Goal: Task Accomplishment & Management: Manage account settings

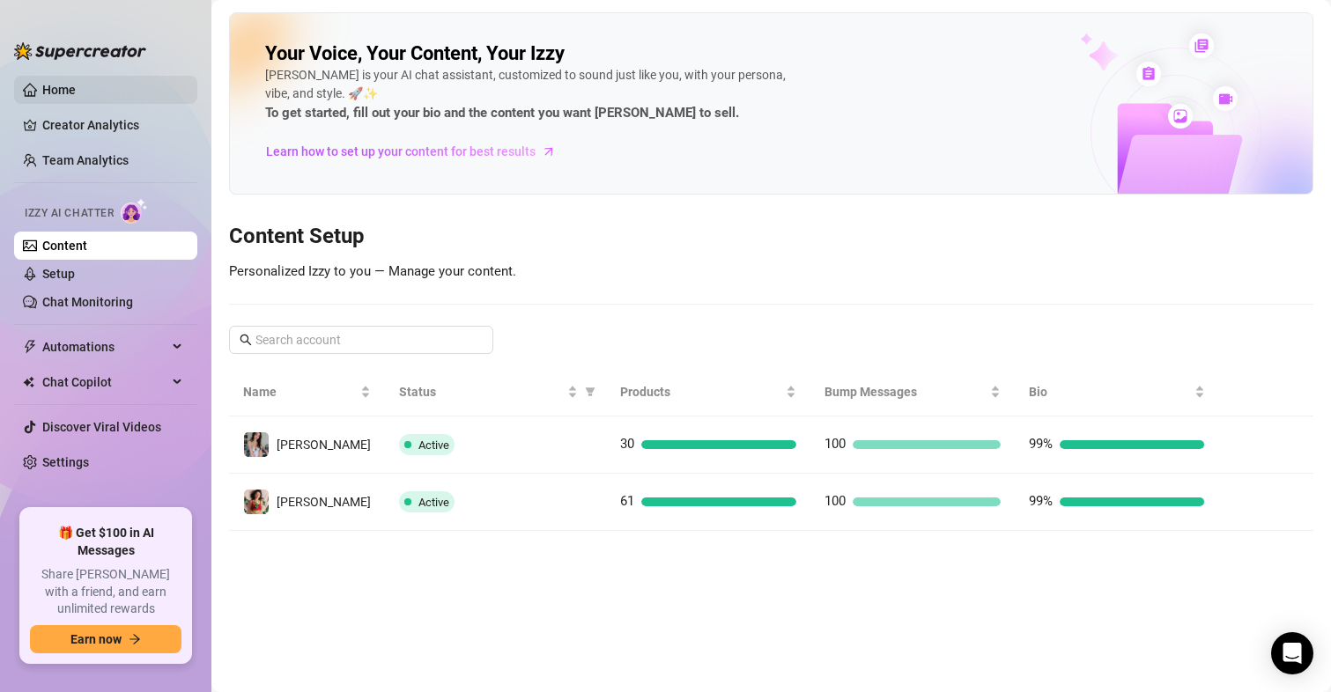
click at [70, 83] on link "Home" at bounding box center [58, 90] width 33 height 14
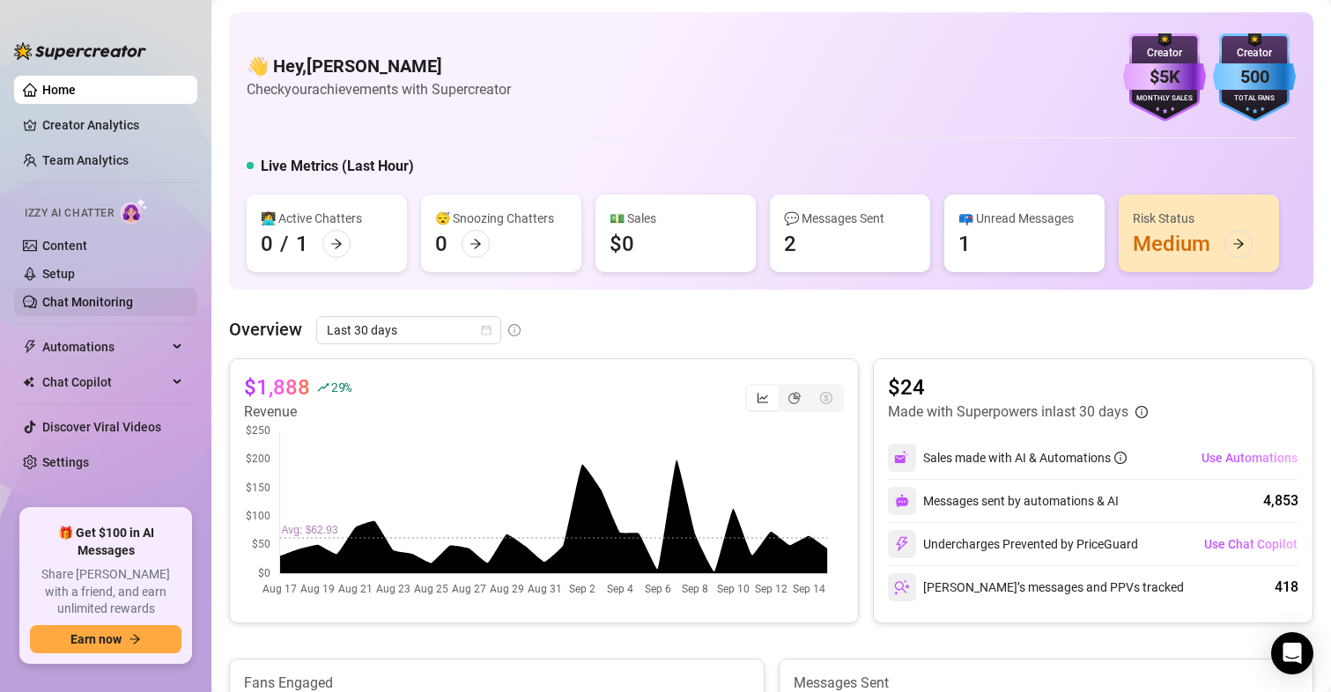
click at [91, 295] on link "Chat Monitoring" at bounding box center [87, 302] width 91 height 14
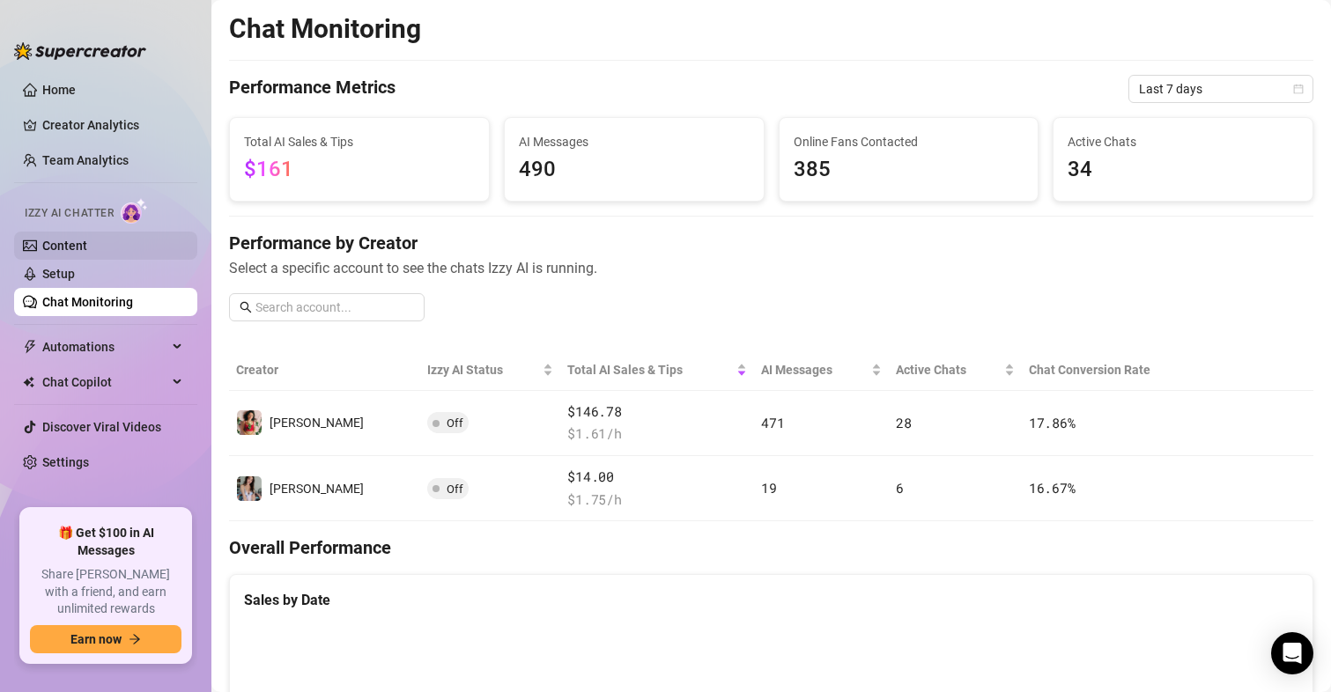
click at [55, 239] on link "Content" at bounding box center [64, 246] width 45 height 14
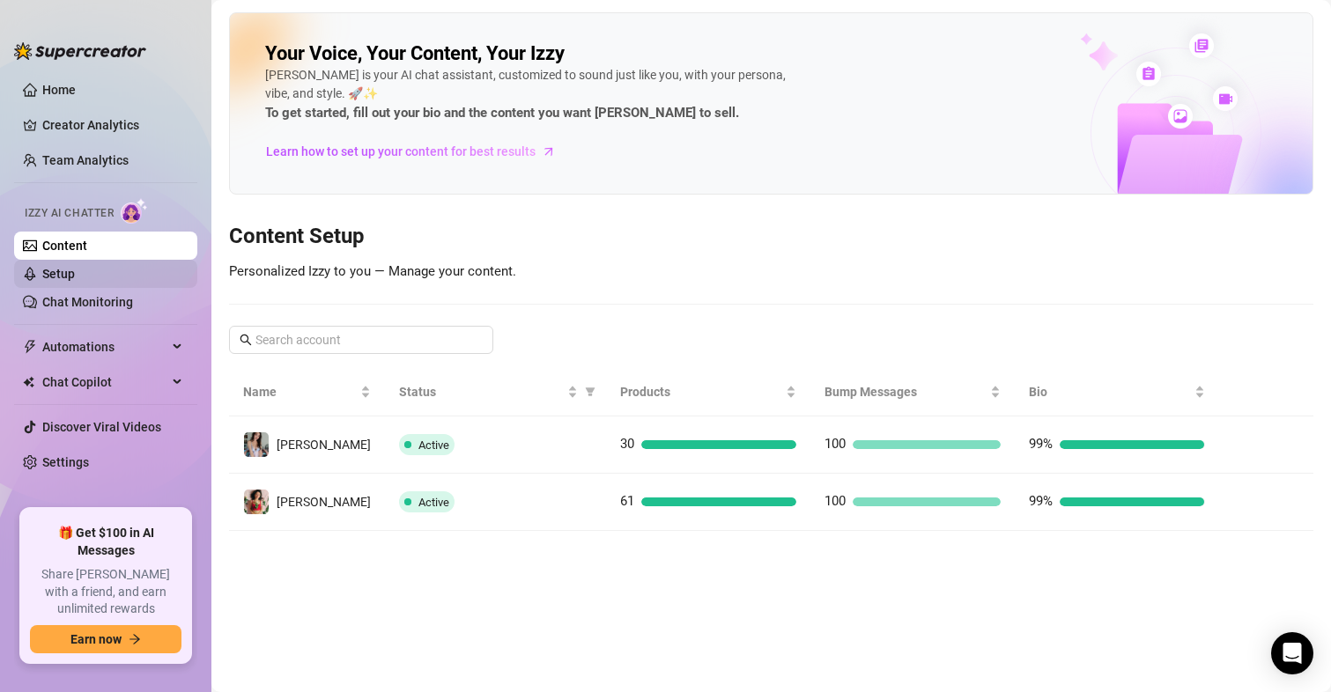
click at [58, 280] on link "Setup" at bounding box center [58, 274] width 33 height 14
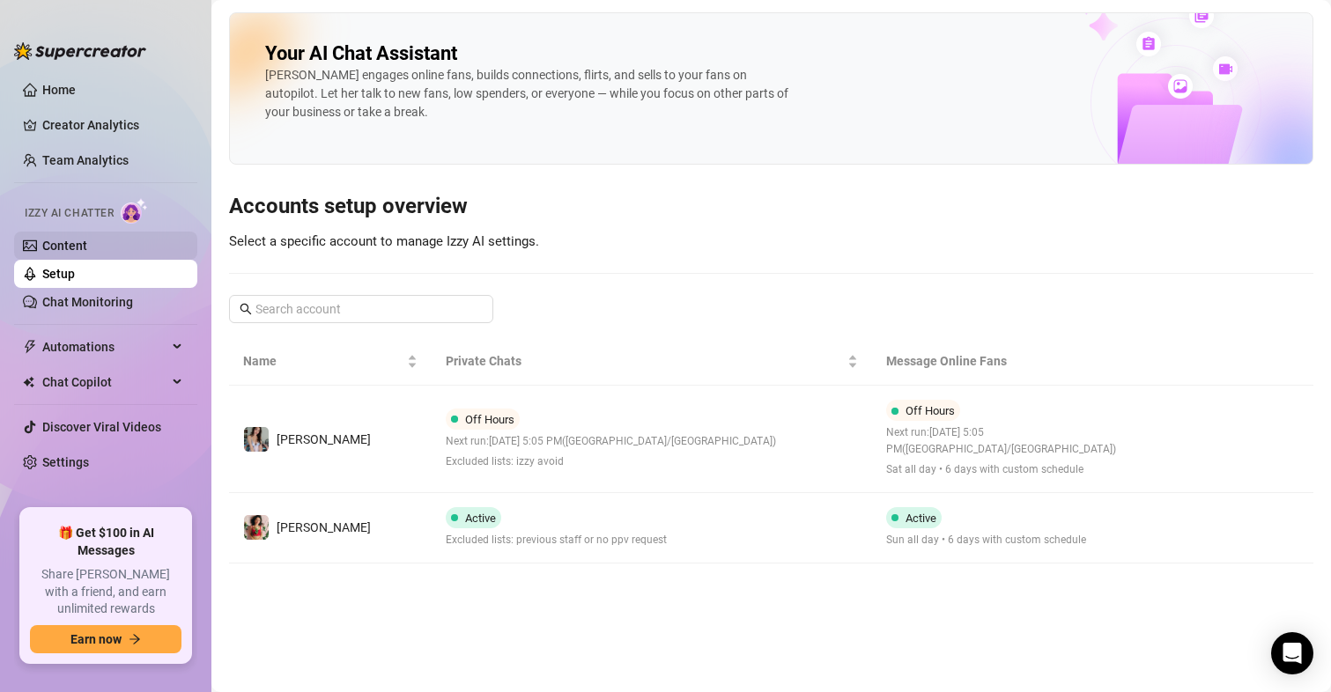
click at [86, 239] on link "Content" at bounding box center [64, 246] width 45 height 14
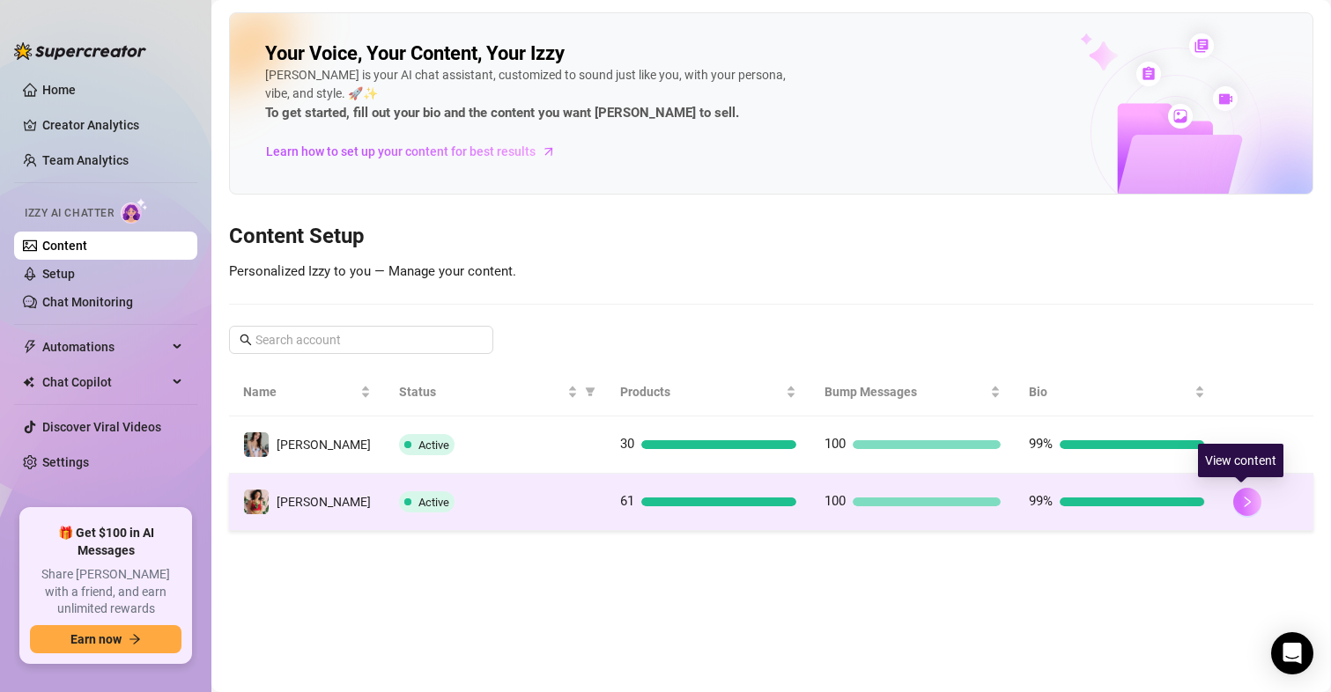
click at [1245, 505] on icon "right" at bounding box center [1247, 502] width 12 height 12
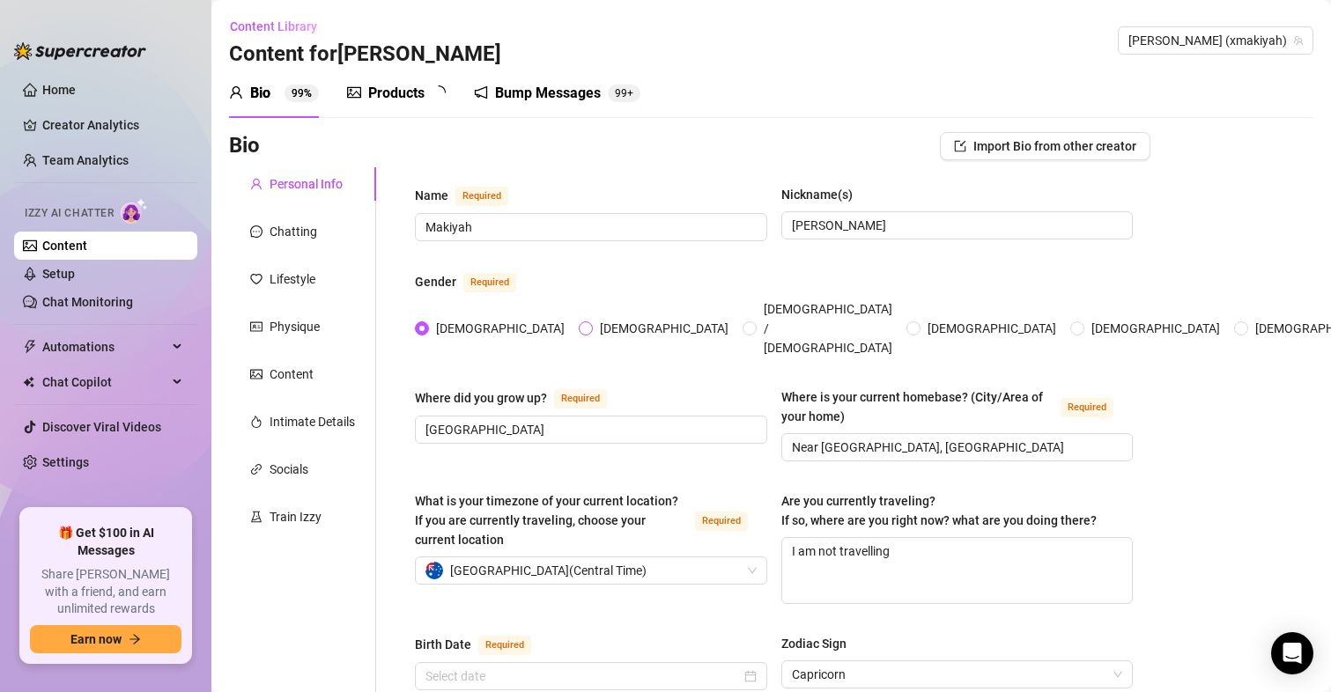
radio input "true"
type input "[DATE]"
click at [74, 271] on link "Setup" at bounding box center [58, 274] width 33 height 14
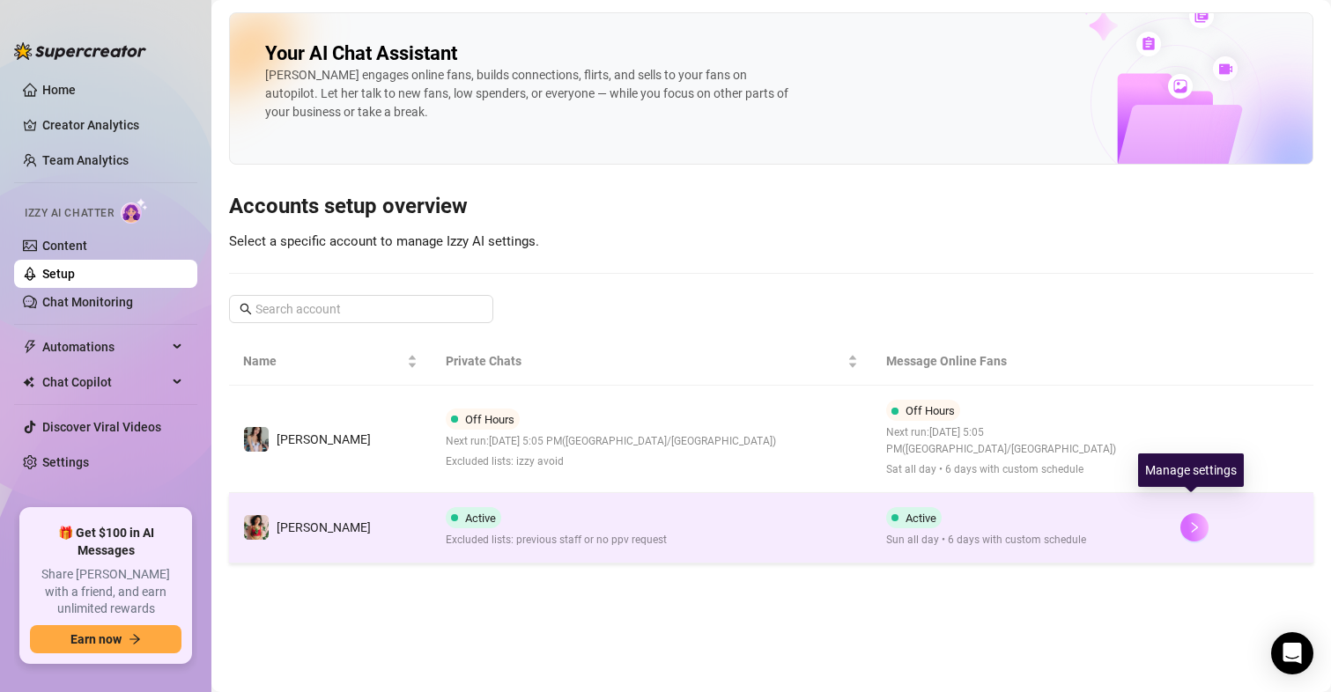
click at [1193, 521] on icon "right" at bounding box center [1194, 527] width 12 height 12
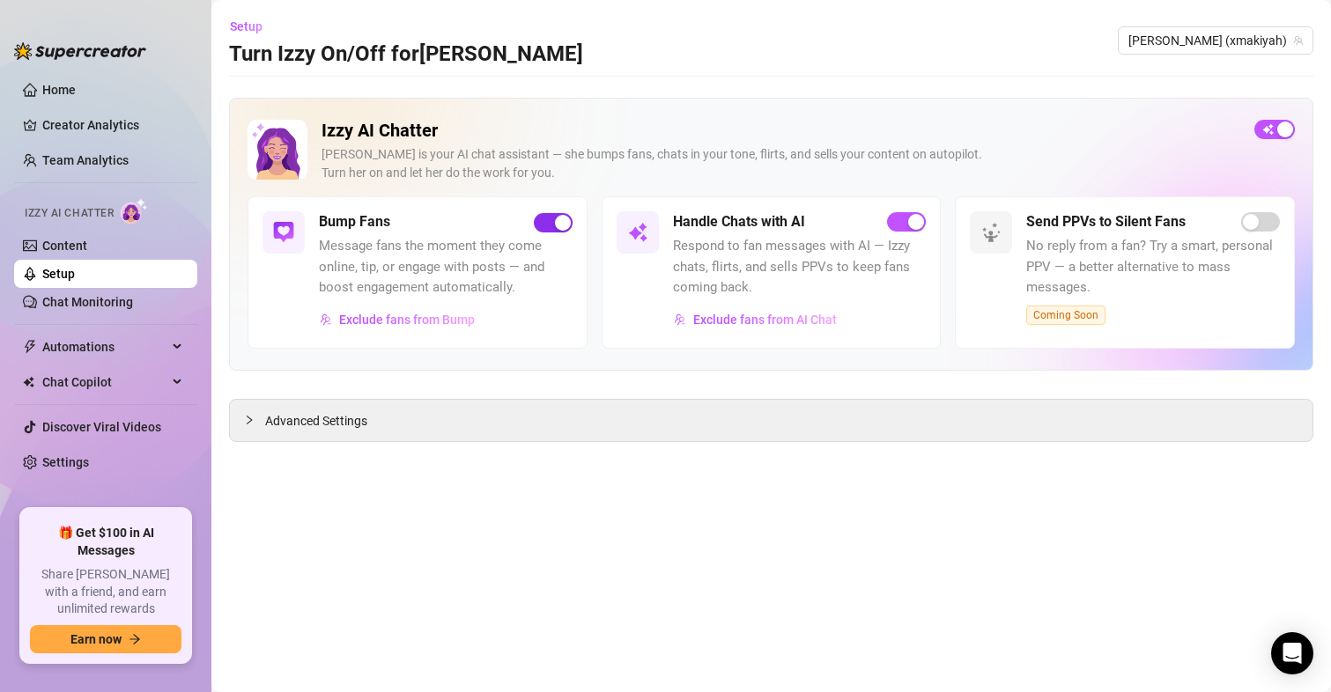
click at [552, 220] on span "button" at bounding box center [553, 222] width 39 height 19
click at [552, 220] on button "button" at bounding box center [553, 222] width 39 height 19
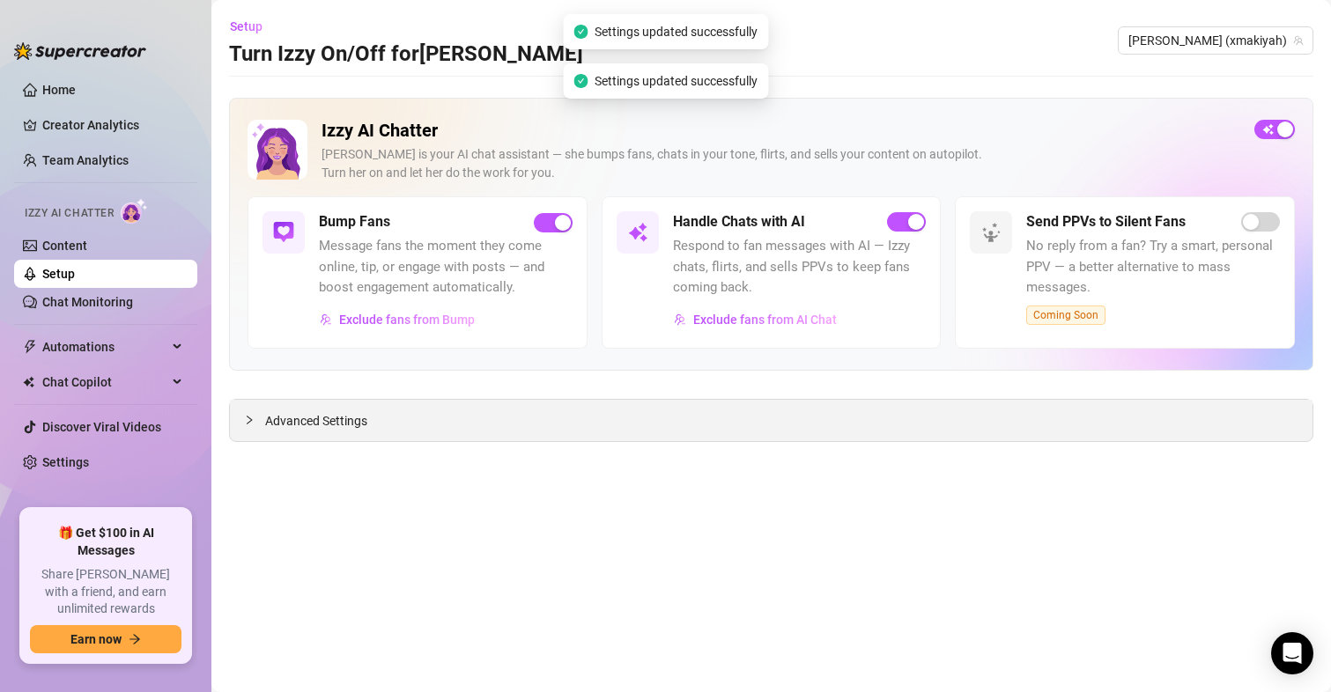
click at [323, 424] on span "Advanced Settings" at bounding box center [316, 420] width 102 height 19
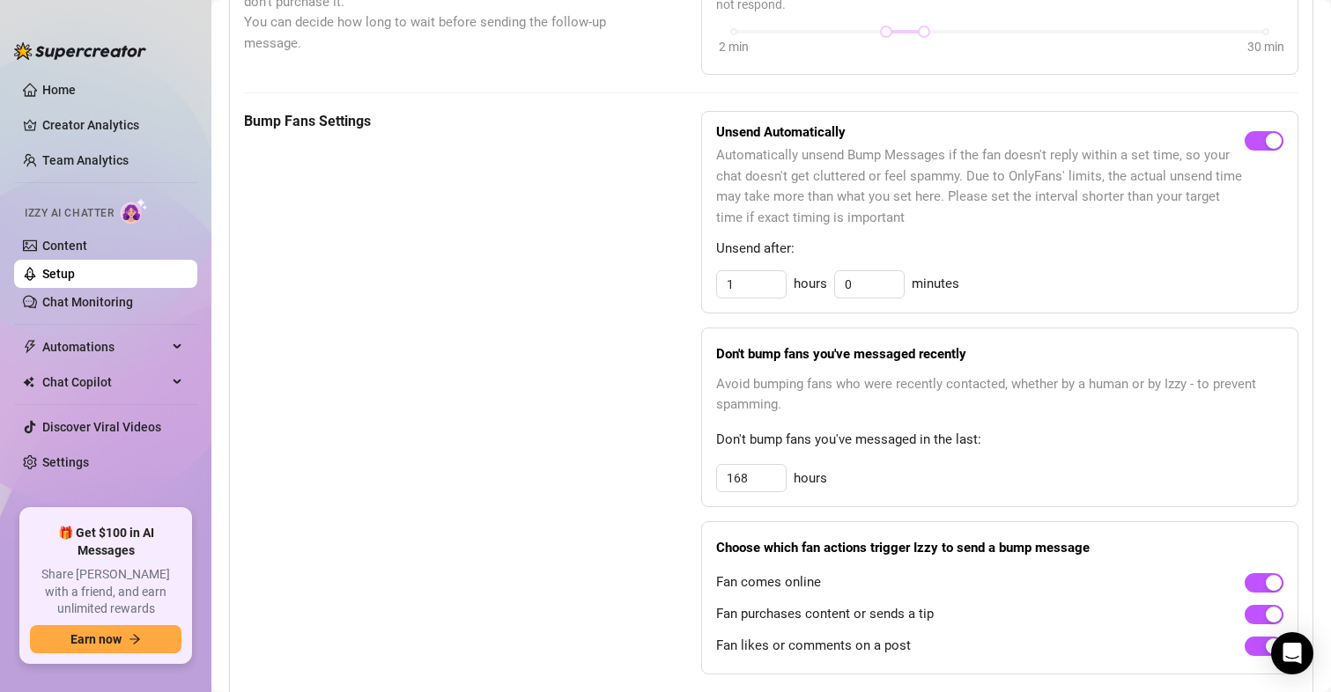
scroll to position [1409, 0]
